Goal: Information Seeking & Learning: Find specific fact

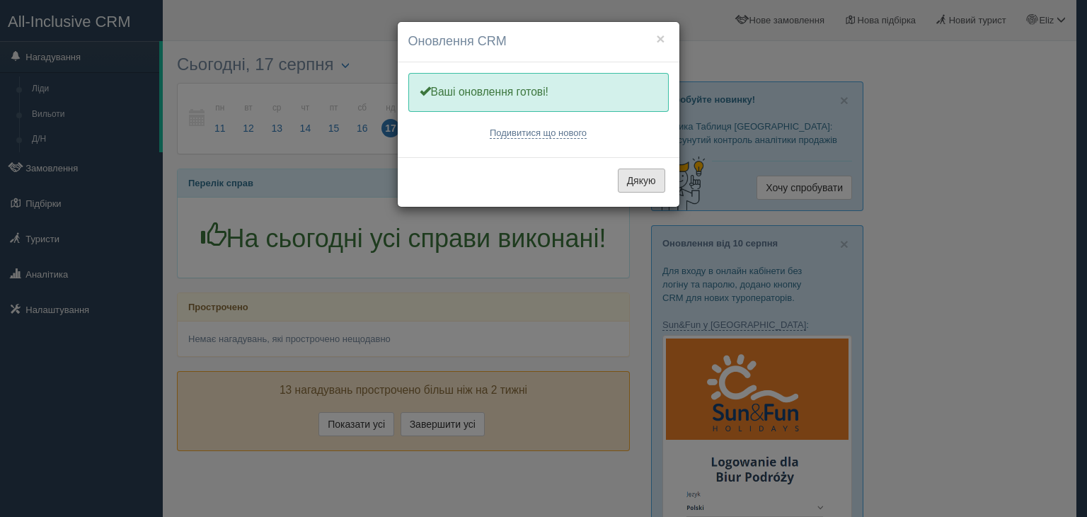
click at [640, 176] on button "Дякую" at bounding box center [641, 180] width 47 height 24
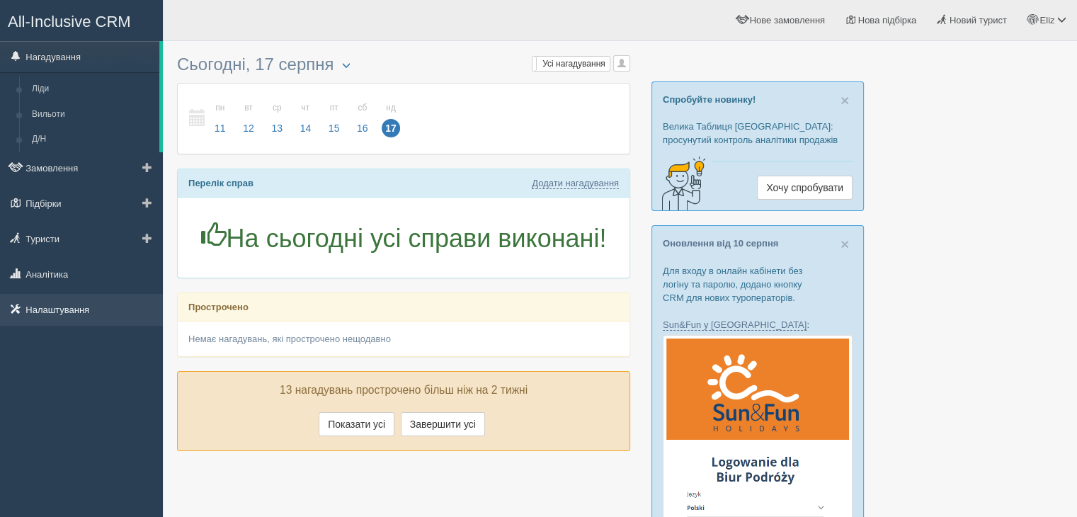
click at [60, 306] on link "Налаштування" at bounding box center [81, 309] width 163 height 31
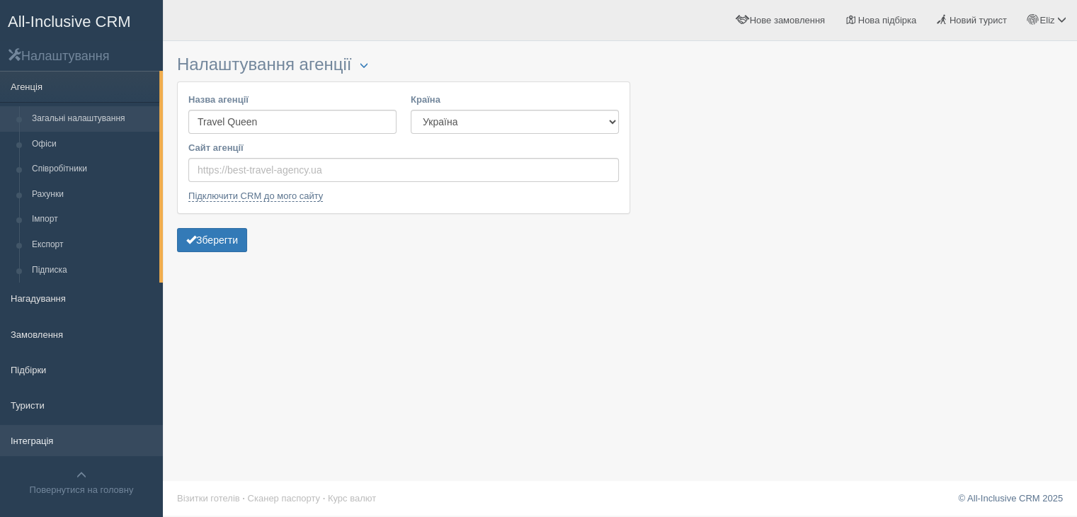
click at [113, 440] on link "Інтеграція" at bounding box center [81, 440] width 163 height 31
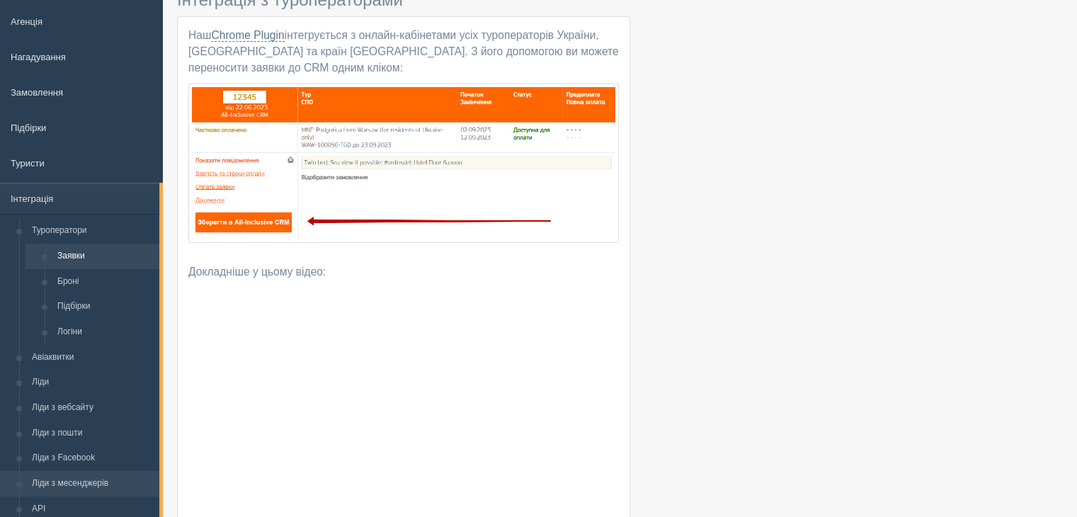
scroll to position [142, 0]
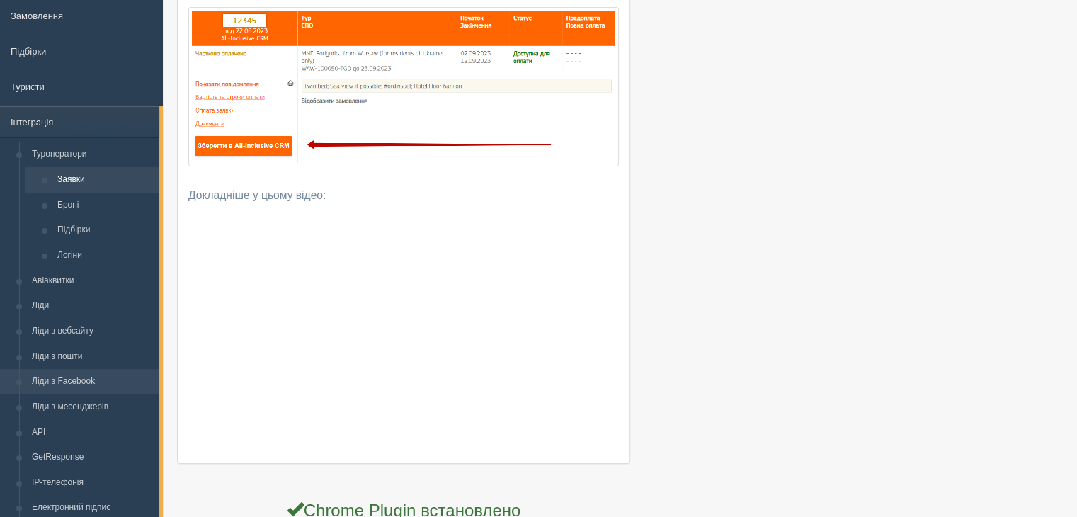
click at [105, 384] on link "Ліди з Facebook" at bounding box center [92, 381] width 134 height 25
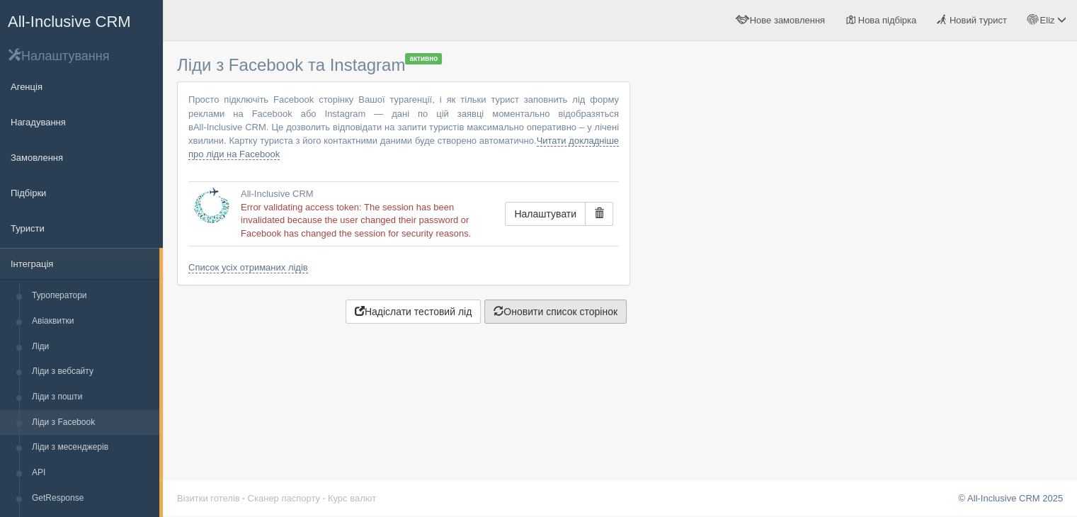
click at [510, 312] on button "Оновити список сторінок" at bounding box center [555, 311] width 142 height 24
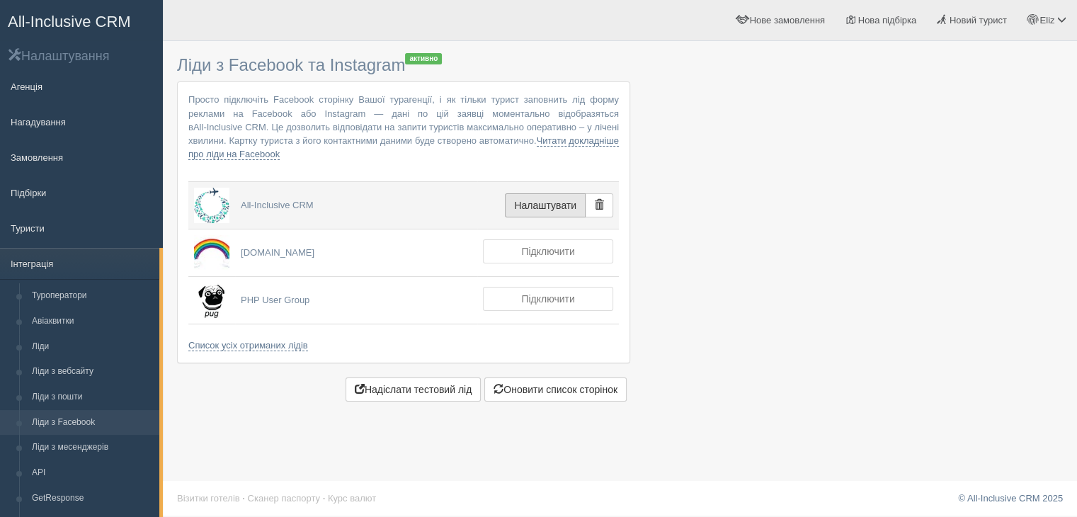
click at [549, 198] on button "Налаштувати" at bounding box center [545, 205] width 81 height 24
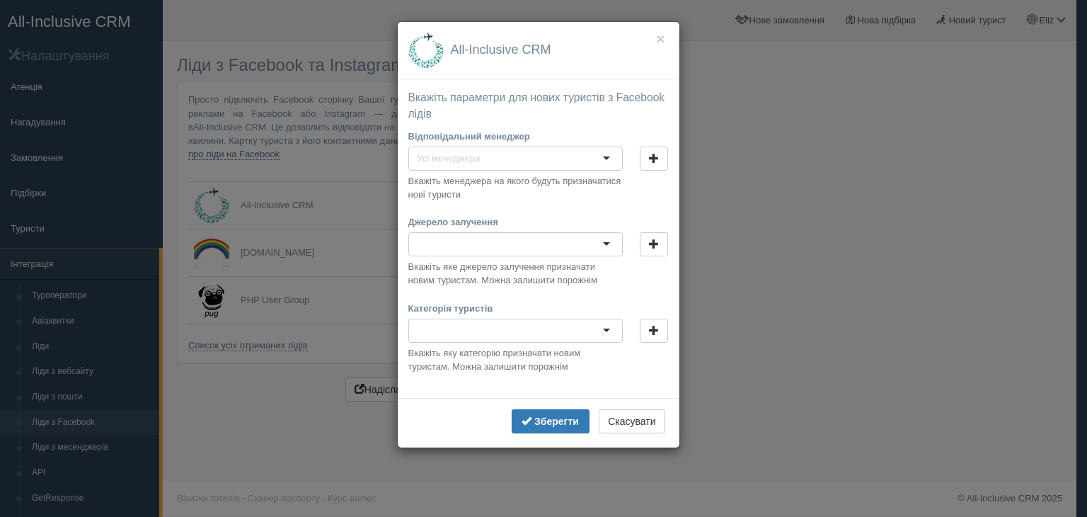
click at [853, 181] on div "× All-Inclusive CRM Вкажіть параметри для нових туристів з Facebook лідів Відпо…" at bounding box center [543, 258] width 1087 height 517
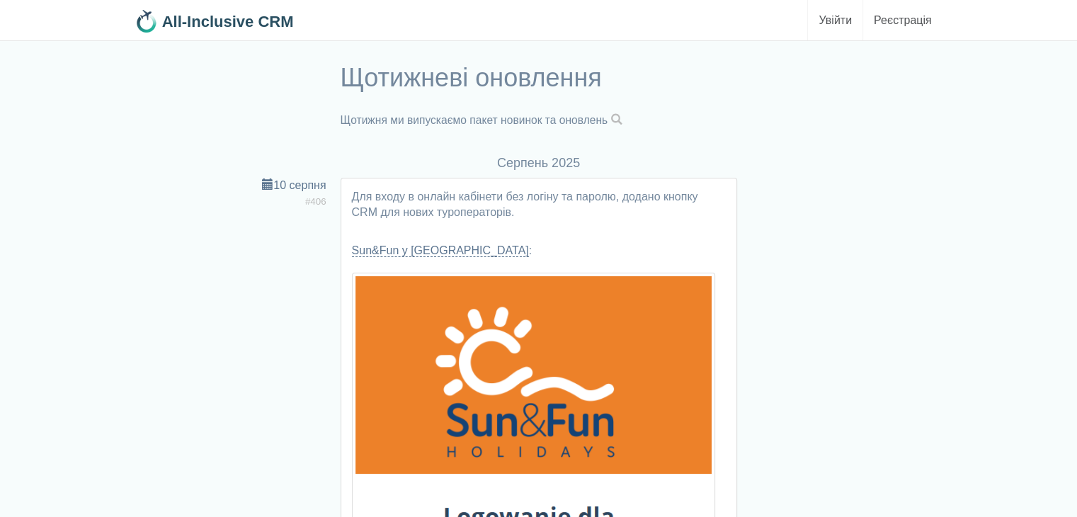
click at [621, 118] on span at bounding box center [615, 119] width 11 height 11
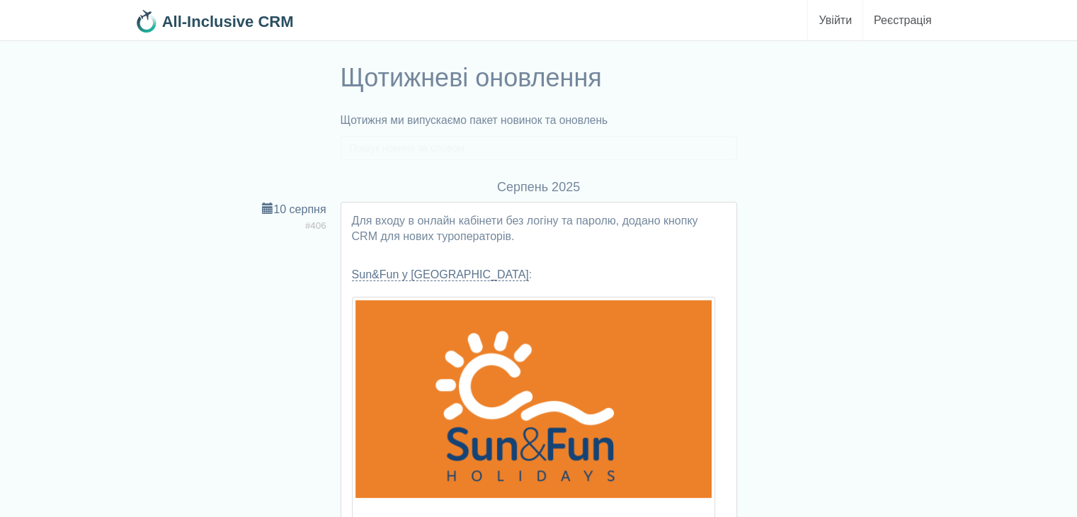
click at [621, 122] on p "Щотижня ми випускаємо пакет новинок та оновлень" at bounding box center [538, 121] width 396 height 16
click at [595, 148] on input "text" at bounding box center [538, 148] width 396 height 24
paste input "agoratour"
type input "agoratour"
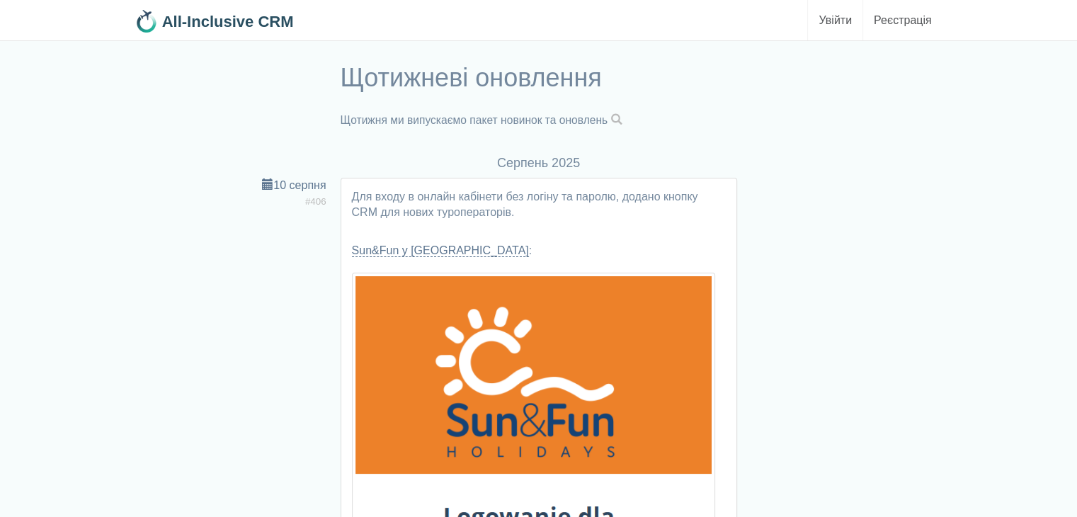
click at [631, 117] on p "Щотижня ми випускаємо пакет новинок та оновлень" at bounding box center [538, 121] width 396 height 16
click at [621, 120] on span at bounding box center [615, 119] width 11 height 11
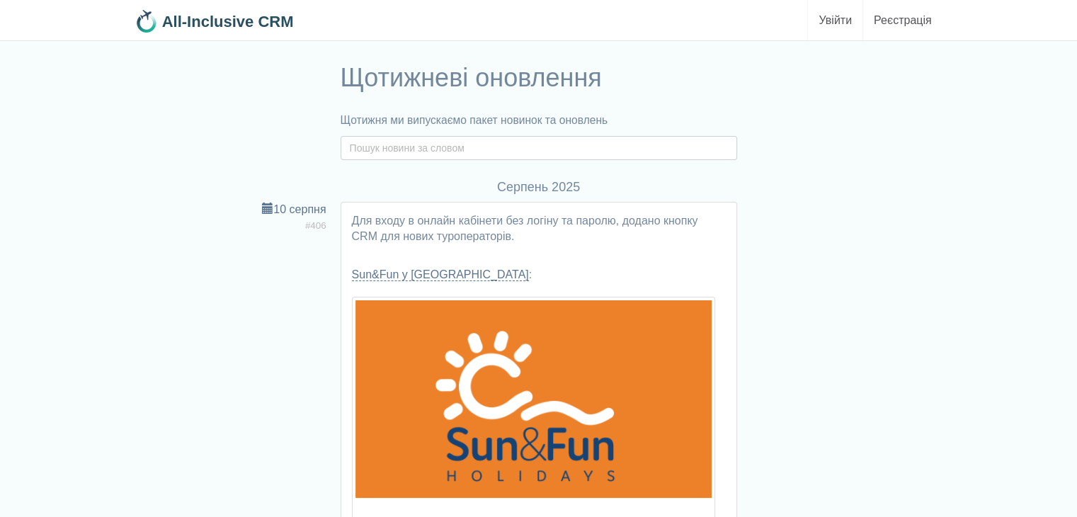
paste input "agoratour"
type input "agoratour"
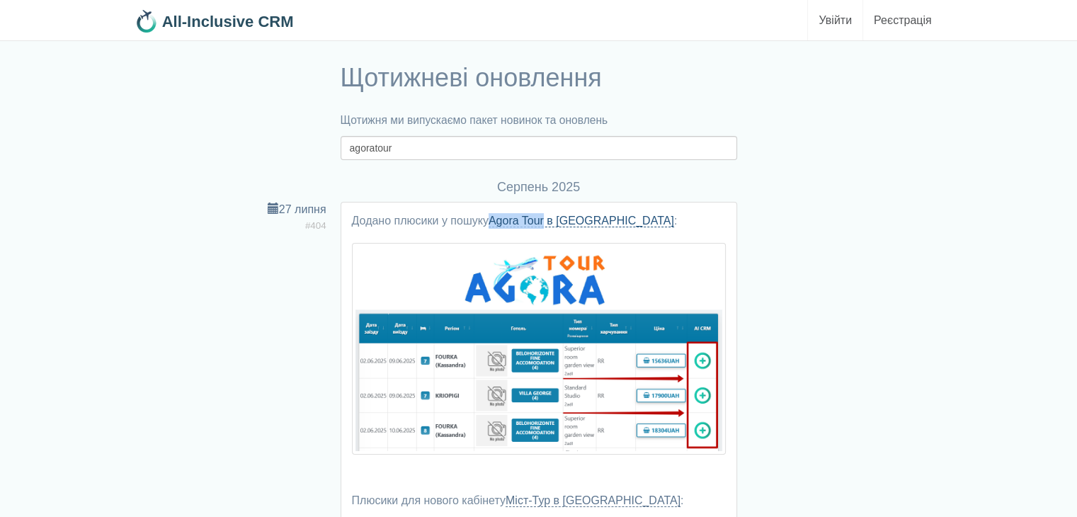
drag, startPoint x: 488, startPoint y: 222, endPoint x: 546, endPoint y: 215, distance: 59.2
click at [546, 215] on p "Додано плюсики у пошуку Agora Tour в Україні :" at bounding box center [539, 221] width 374 height 16
copy p "Agora Tour"
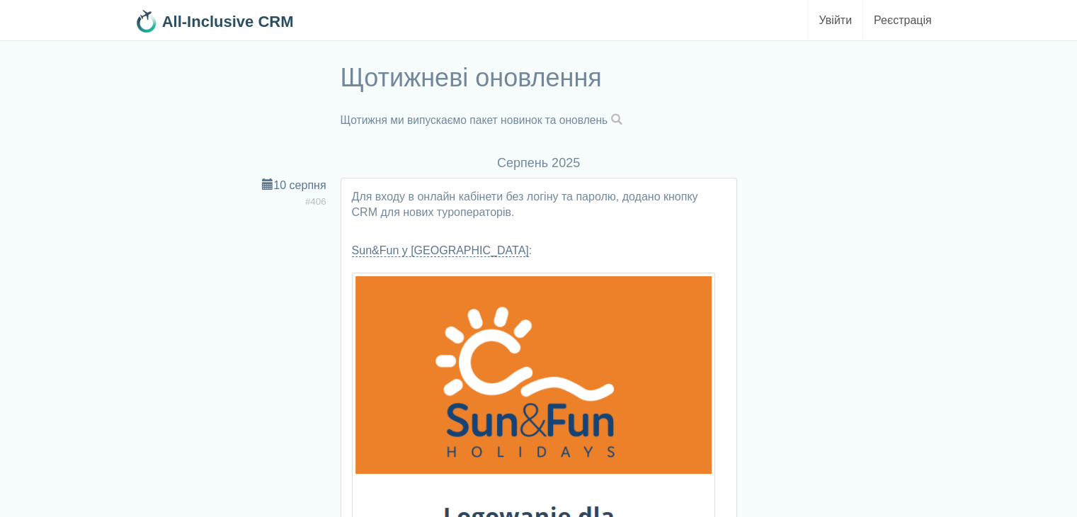
click at [633, 114] on p "Щотижня ми випускаємо пакет новинок та оновлень" at bounding box center [538, 121] width 396 height 16
click at [620, 115] on span at bounding box center [615, 119] width 11 height 11
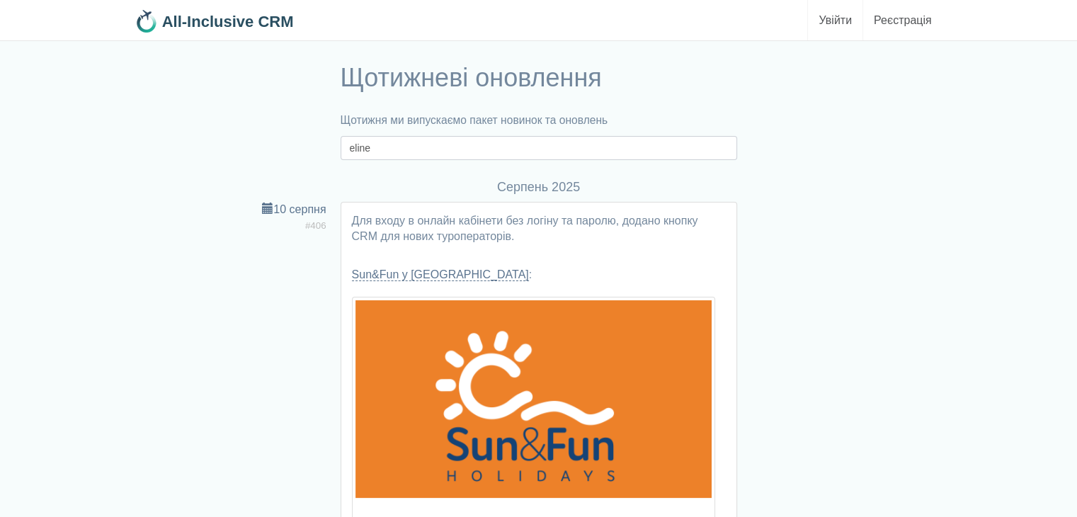
type input "eline"
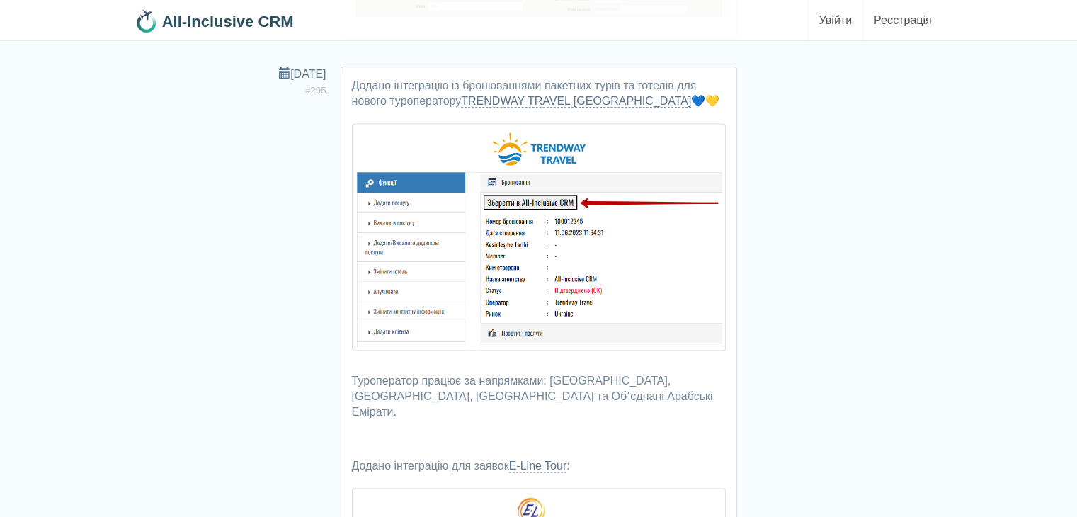
scroll to position [2265, 0]
